Goal: Check status: Check status

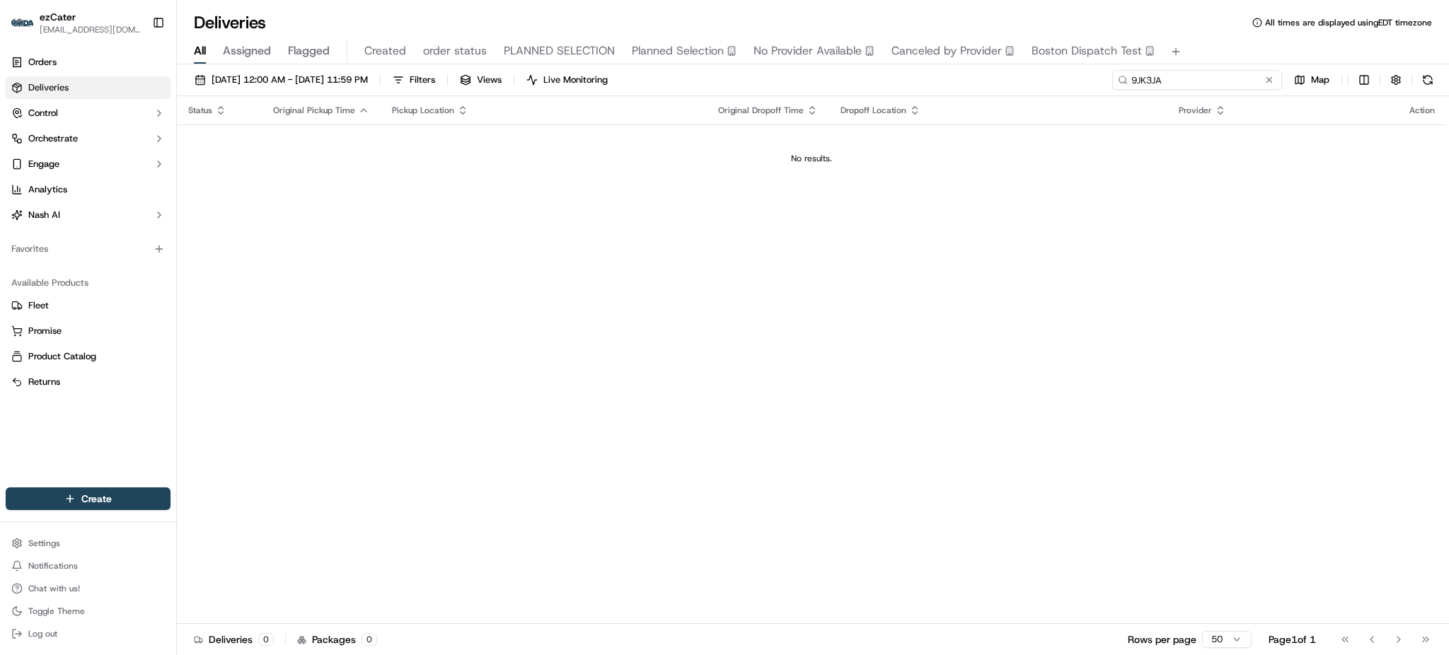
click at [1241, 77] on input "9JK3JA" at bounding box center [1197, 80] width 170 height 20
paste input "KZVY4H"
paste input
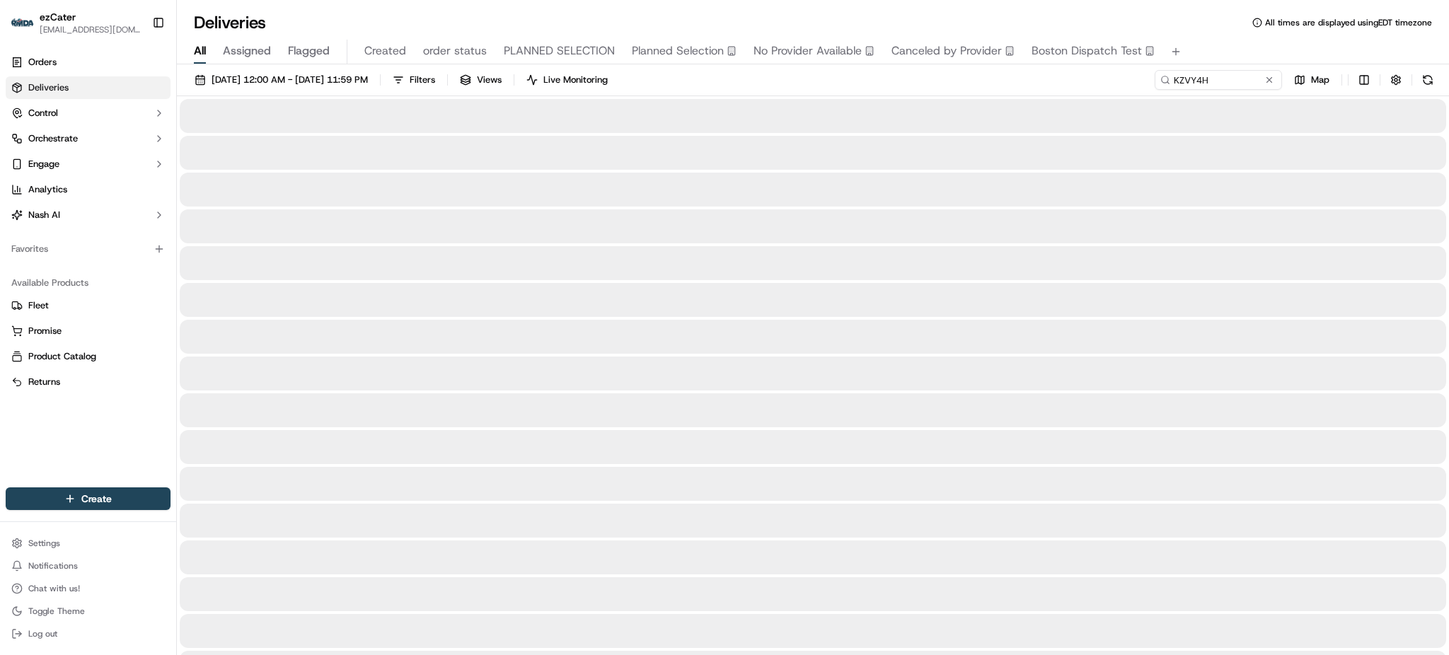
click at [1231, 45] on div "All Assigned Flagged Created order status PLANNED SELECTION Planned Selection N…" at bounding box center [813, 52] width 1272 height 25
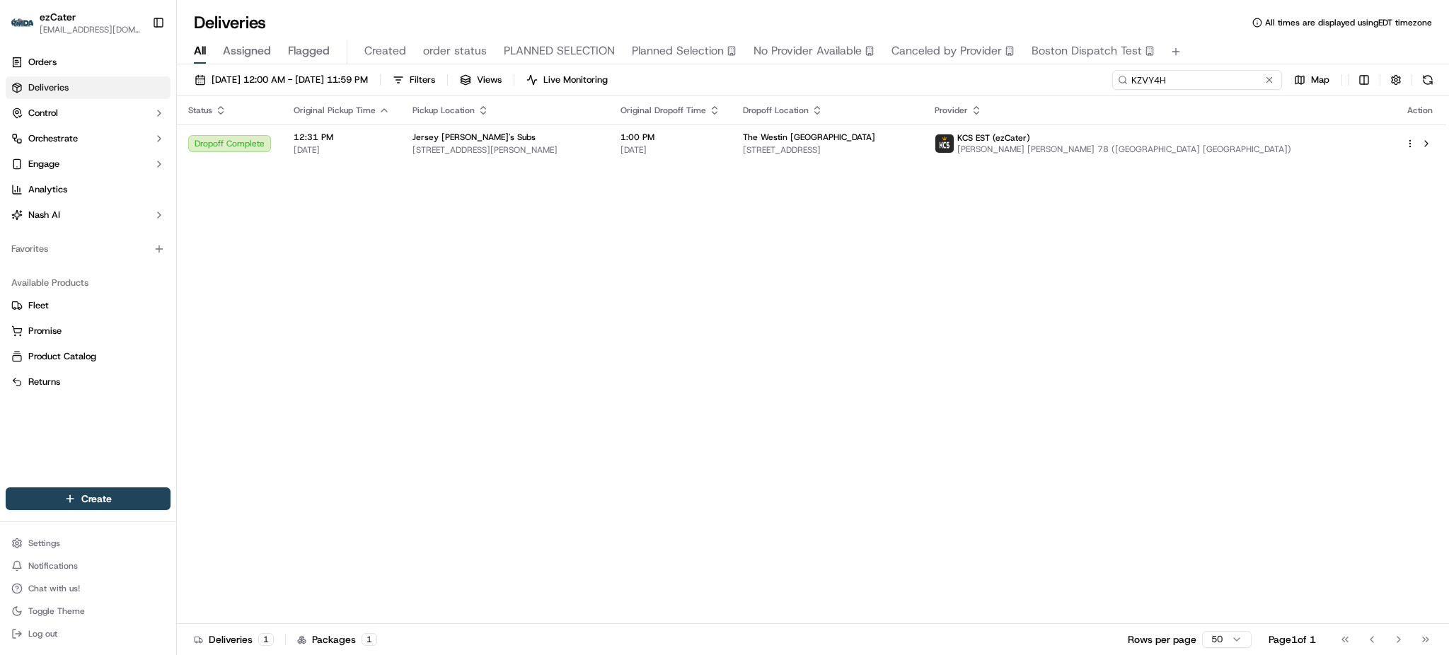
click at [1219, 88] on input "KZVY4H" at bounding box center [1197, 80] width 170 height 20
click at [924, 128] on td "The Westin Pittsburgh [STREET_ADDRESS]" at bounding box center [827, 143] width 192 height 38
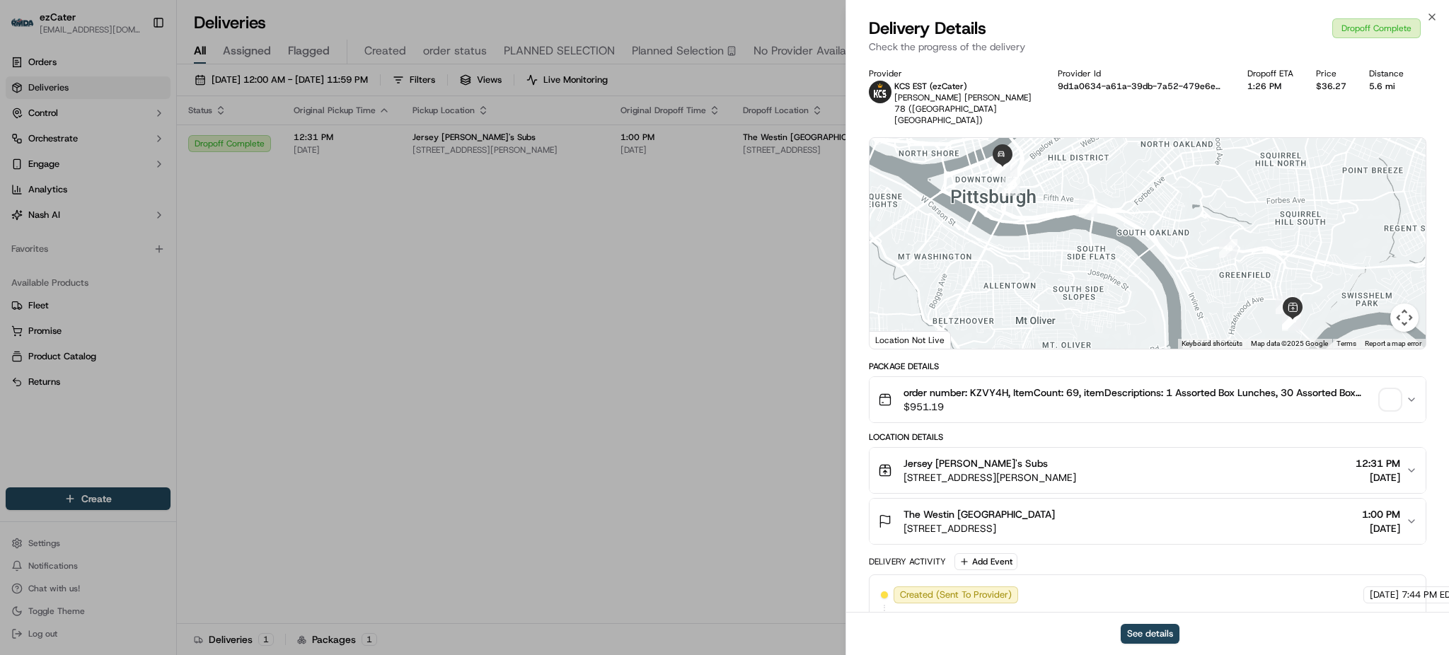
scroll to position [296, 0]
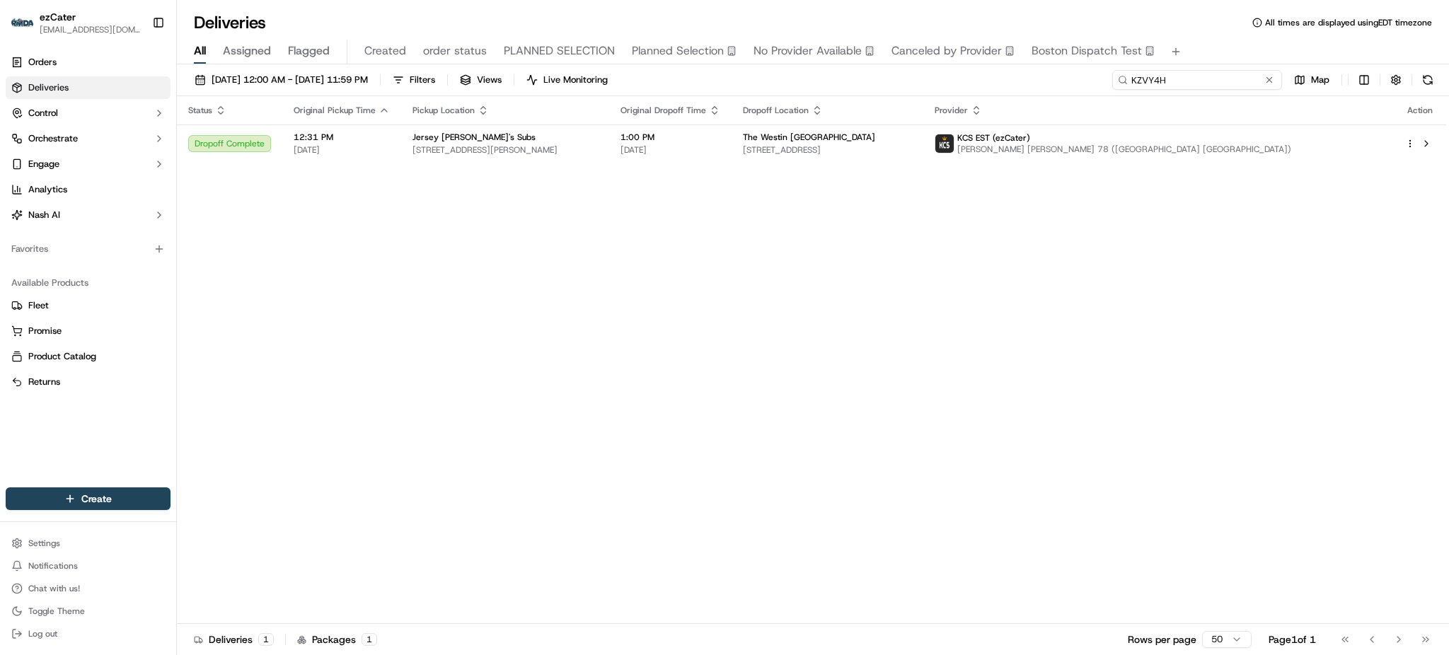
click at [1204, 71] on input "KZVY4H" at bounding box center [1197, 80] width 170 height 20
paste input "3TGPPU"
click at [1219, 32] on div "Deliveries All times are displayed using EDT timezone" at bounding box center [813, 22] width 1272 height 23
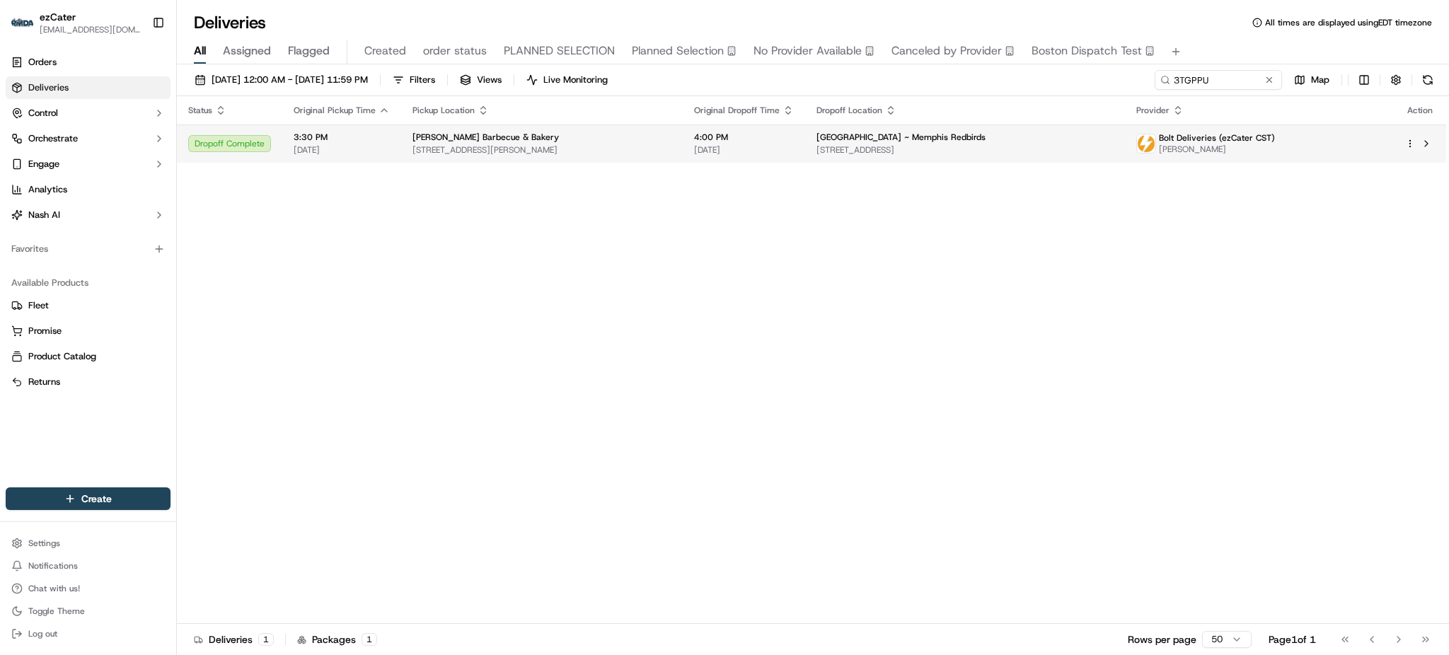
click at [824, 157] on td "[GEOGRAPHIC_DATA] ~ Memphis Redbirds [STREET_ADDRESS]" at bounding box center [965, 143] width 320 height 38
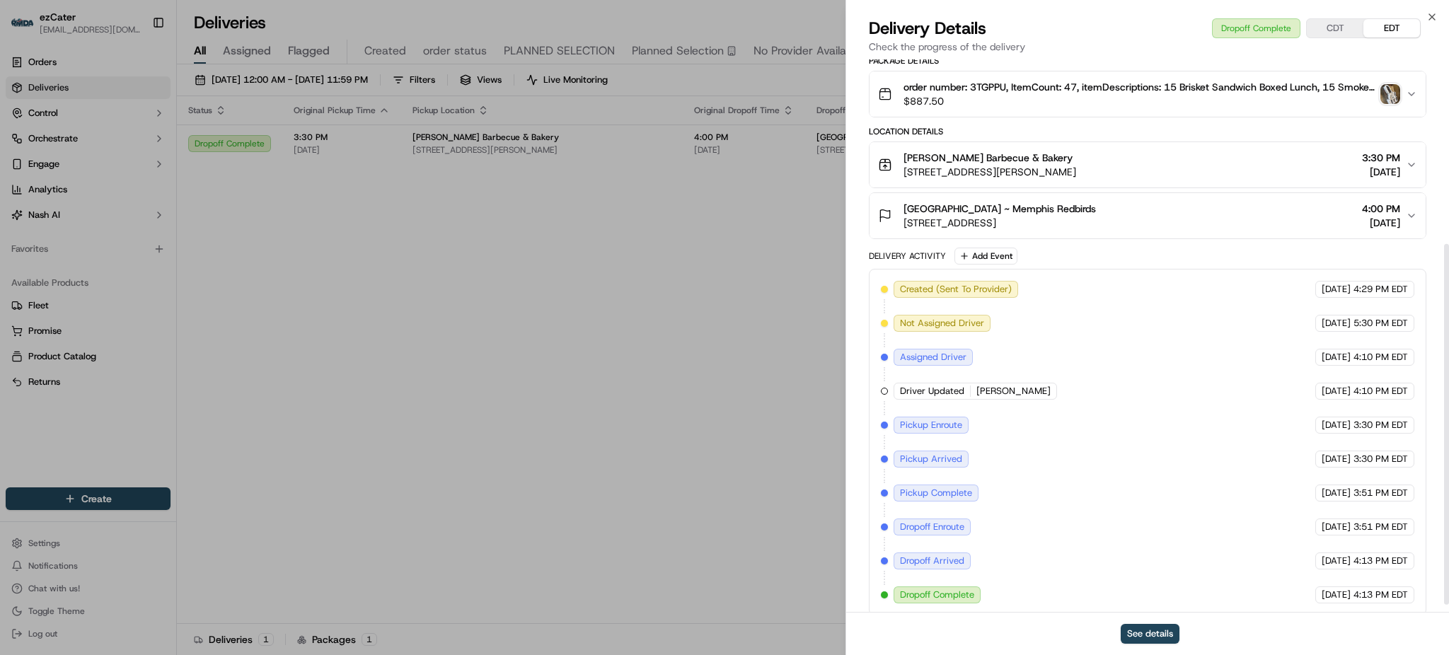
scroll to position [296, 0]
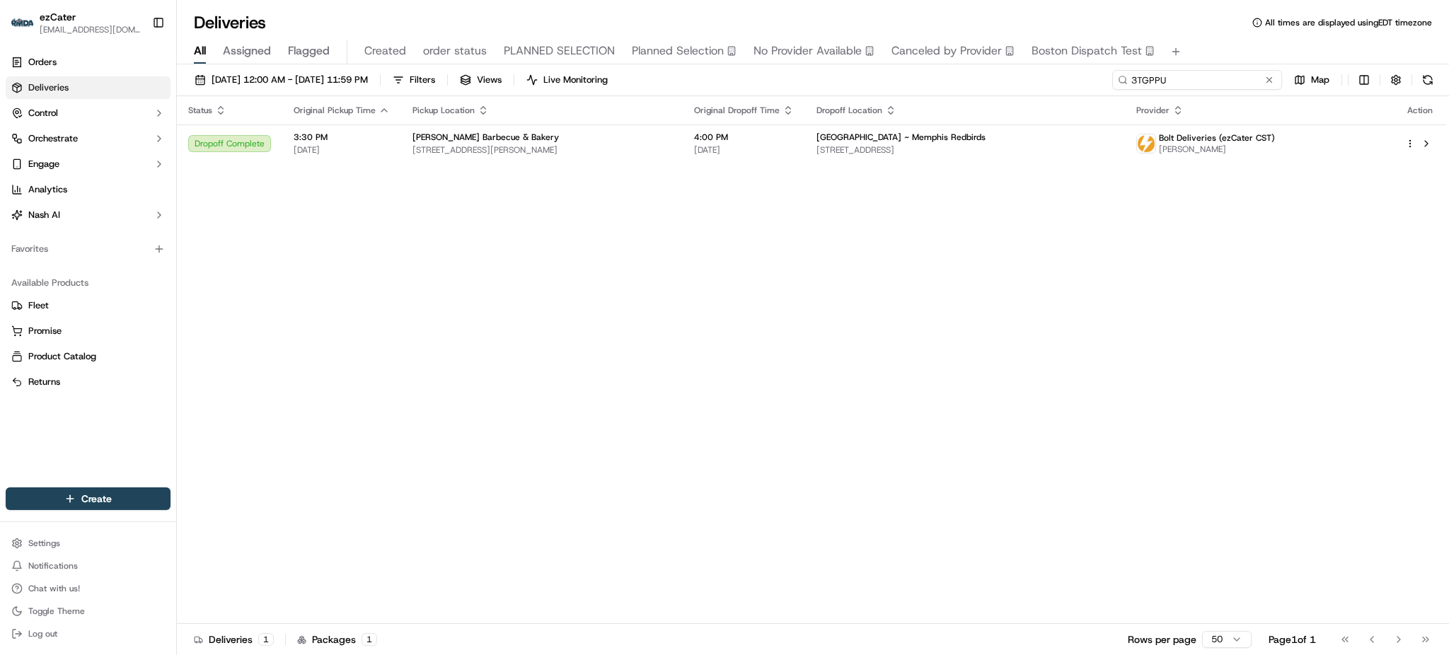
click at [1247, 74] on input "3TGPPU" at bounding box center [1197, 80] width 170 height 20
paste input "FTC62W"
type input "FTC62W"
click at [1224, 28] on div "Deliveries All times are displayed using EDT timezone" at bounding box center [813, 22] width 1272 height 23
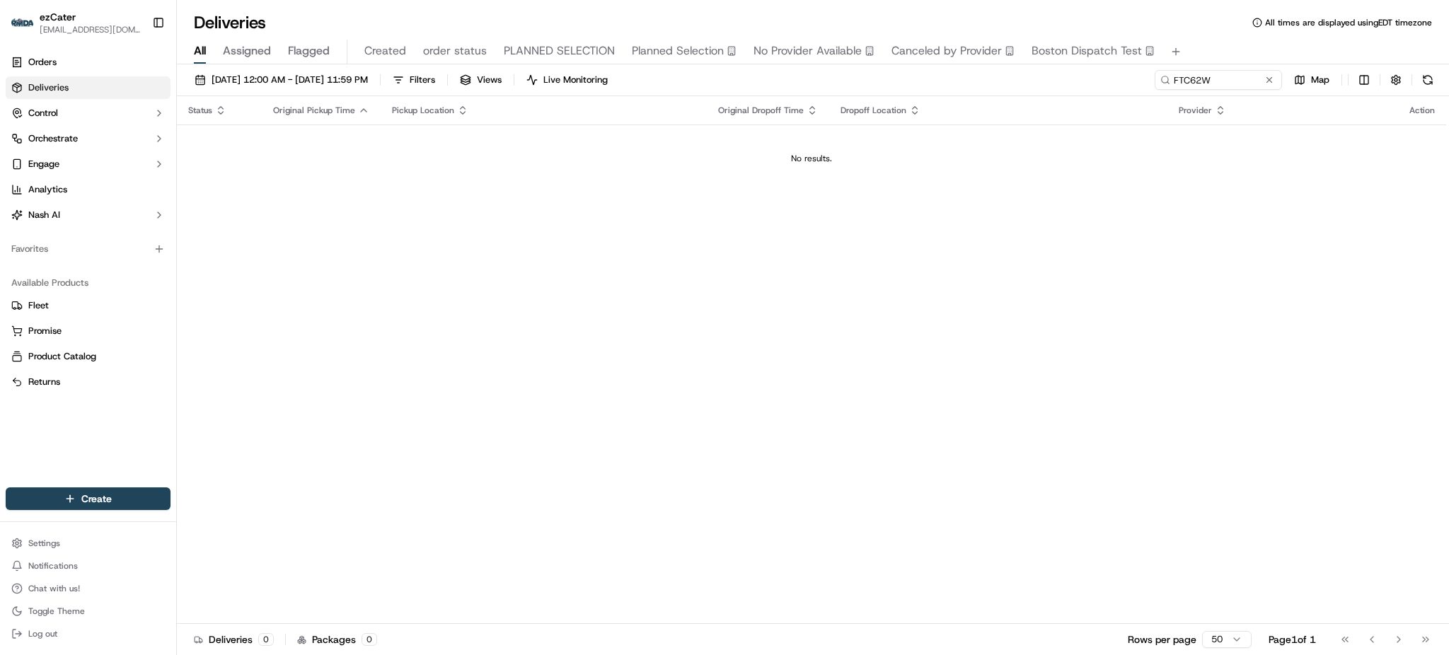
click at [982, 141] on td "No results." at bounding box center [811, 158] width 1269 height 68
click at [1226, 78] on input "FTC62W" at bounding box center [1197, 80] width 170 height 20
